Goal: Navigation & Orientation: Find specific page/section

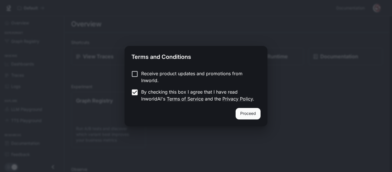
click at [249, 113] on button "Proceed" at bounding box center [248, 113] width 25 height 11
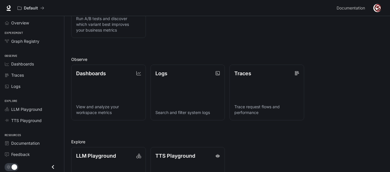
scroll to position [110, 0]
click at [101, 96] on link "Dashboards View and analyze your workspace metrics" at bounding box center [108, 93] width 75 height 57
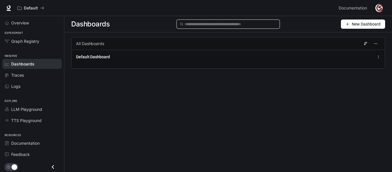
click at [212, 26] on input "text" at bounding box center [231, 24] width 92 height 6
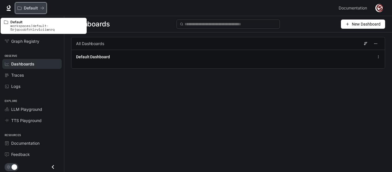
click at [27, 9] on p "Default" at bounding box center [31, 8] width 14 height 5
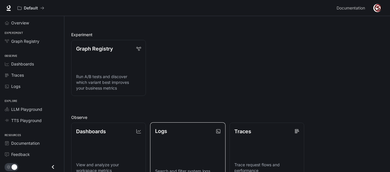
scroll to position [51, 0]
